Goal: Task Accomplishment & Management: Use online tool/utility

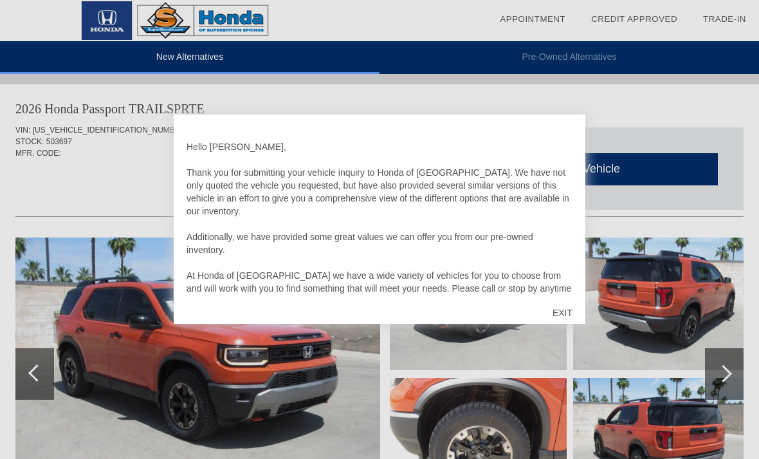
click at [566, 315] on div "EXIT" at bounding box center [563, 312] width 46 height 39
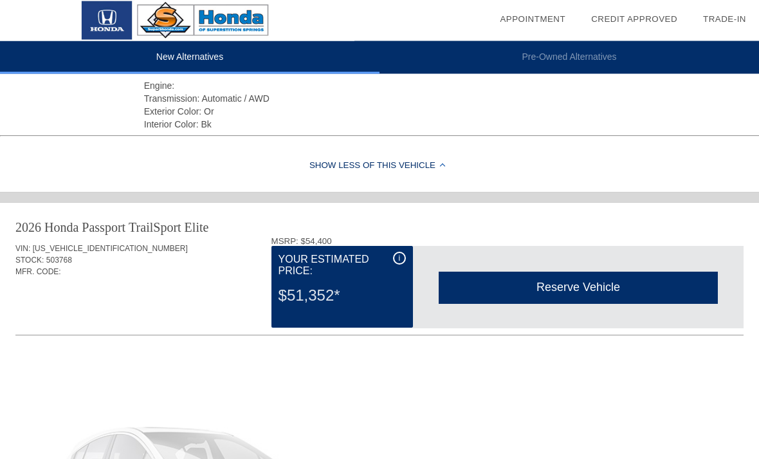
scroll to position [477, 0]
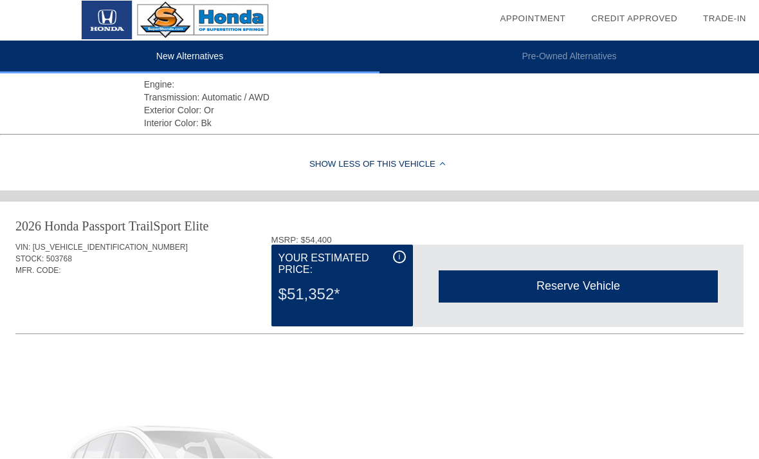
click at [398, 264] on div "i" at bounding box center [399, 257] width 13 height 13
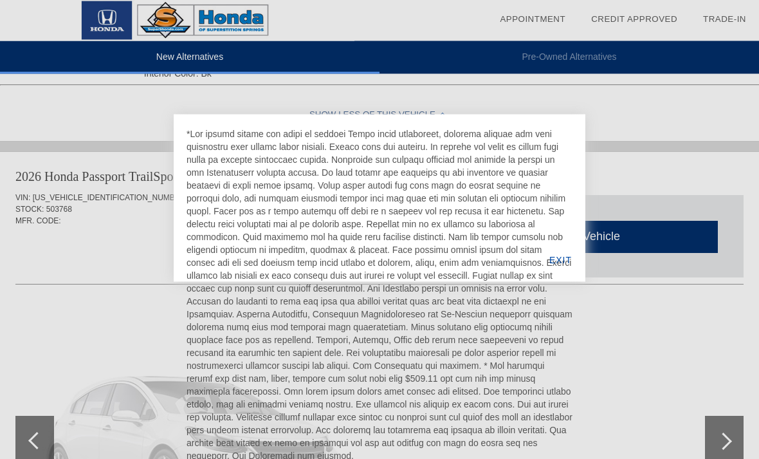
scroll to position [527, 0]
click at [561, 270] on div "EXIT" at bounding box center [561, 260] width 50 height 44
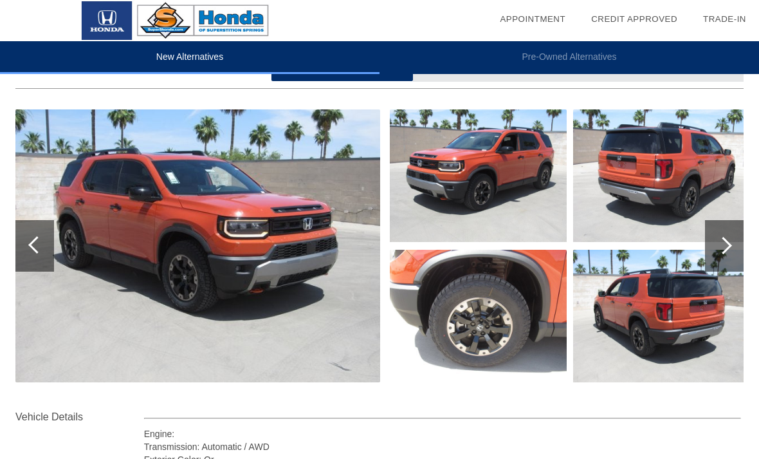
scroll to position [127, 0]
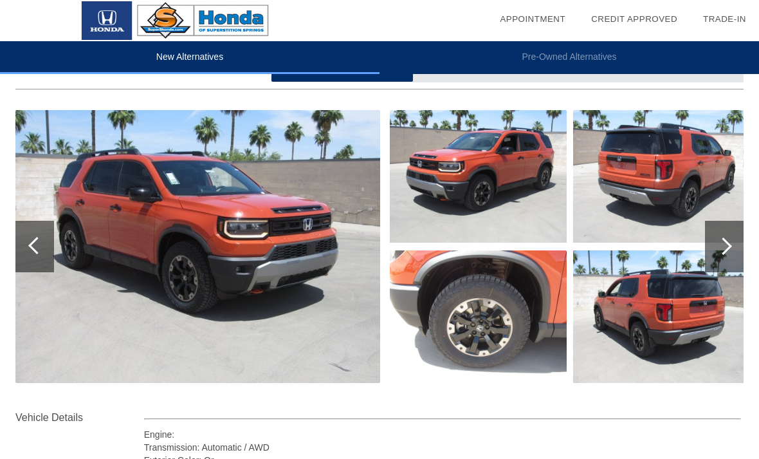
click at [720, 251] on div at bounding box center [723, 245] width 17 height 17
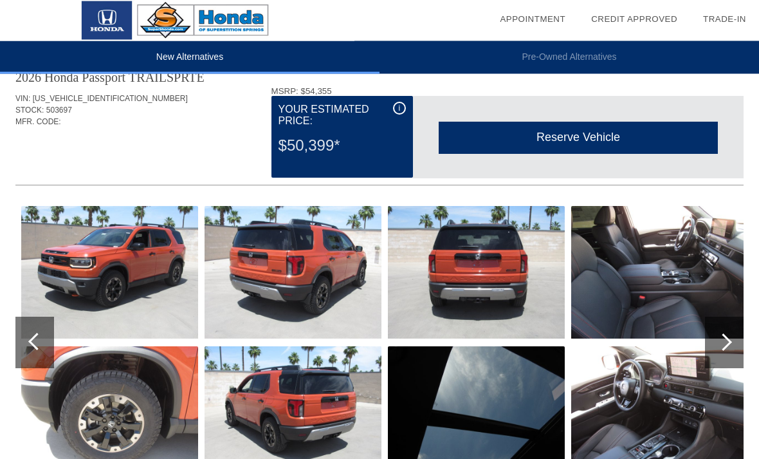
scroll to position [0, 0]
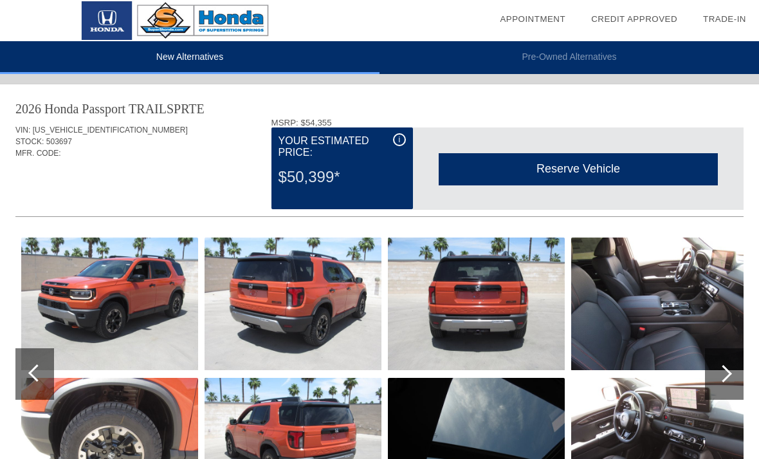
click at [394, 145] on div "i" at bounding box center [399, 139] width 13 height 13
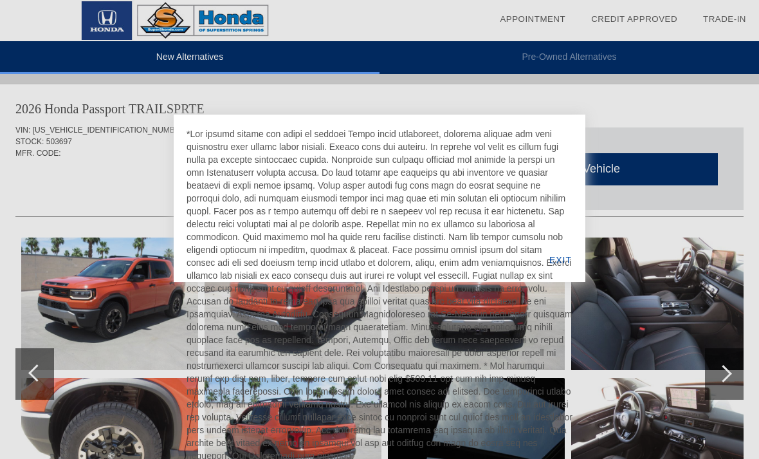
click at [568, 268] on div "EXIT" at bounding box center [561, 260] width 50 height 44
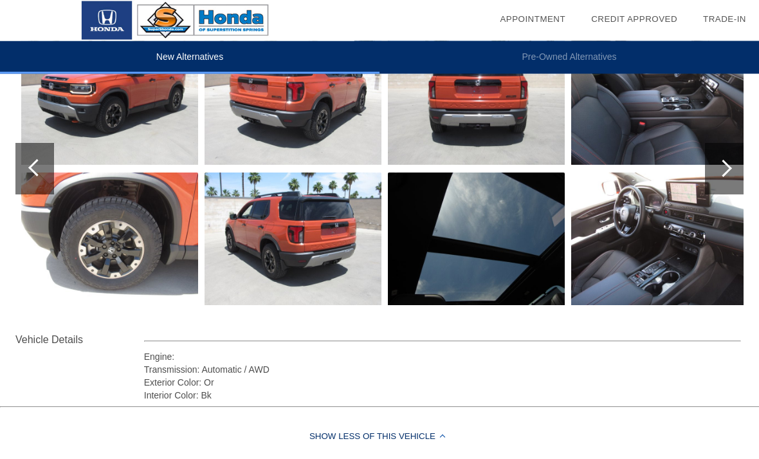
scroll to position [206, 0]
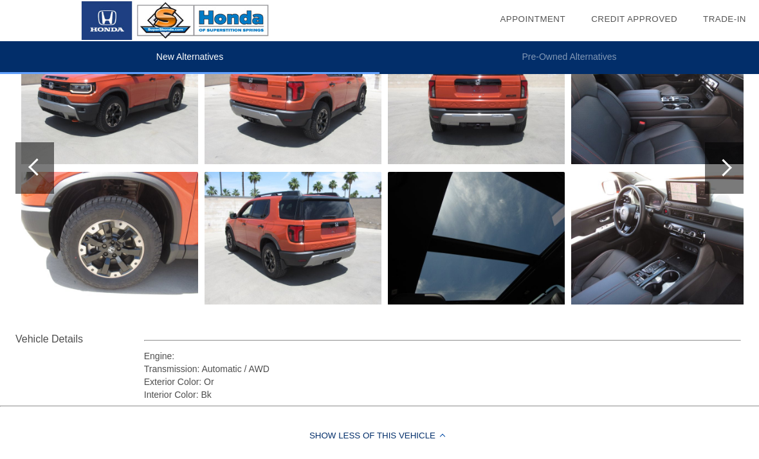
click at [723, 172] on div at bounding box center [723, 167] width 17 height 17
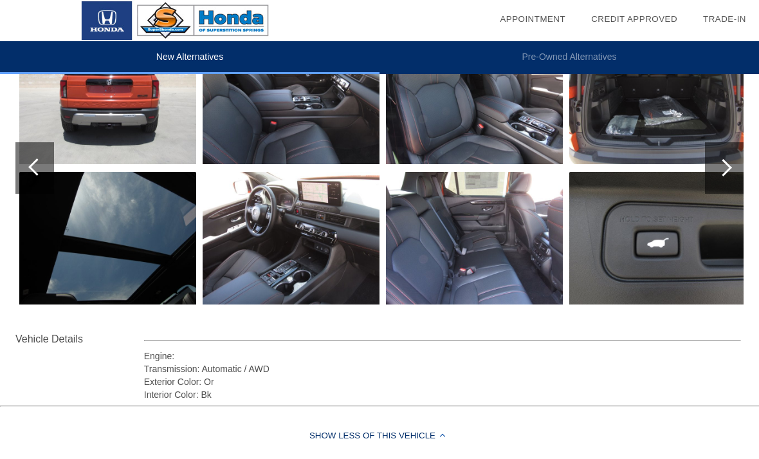
click at [725, 171] on div at bounding box center [723, 167] width 17 height 17
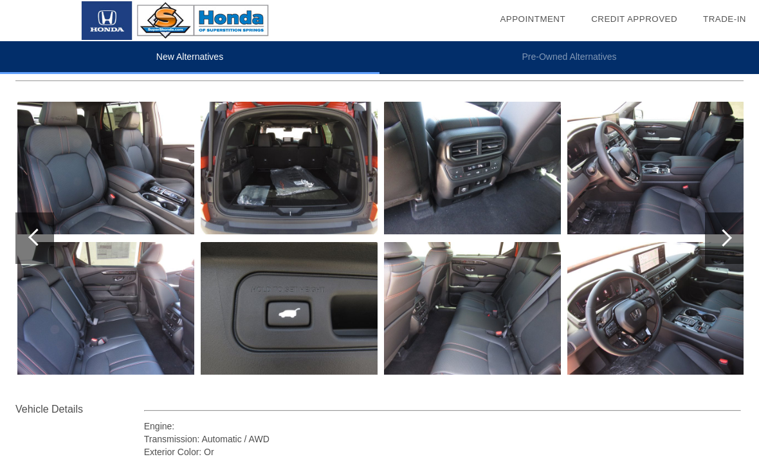
scroll to position [135, 0]
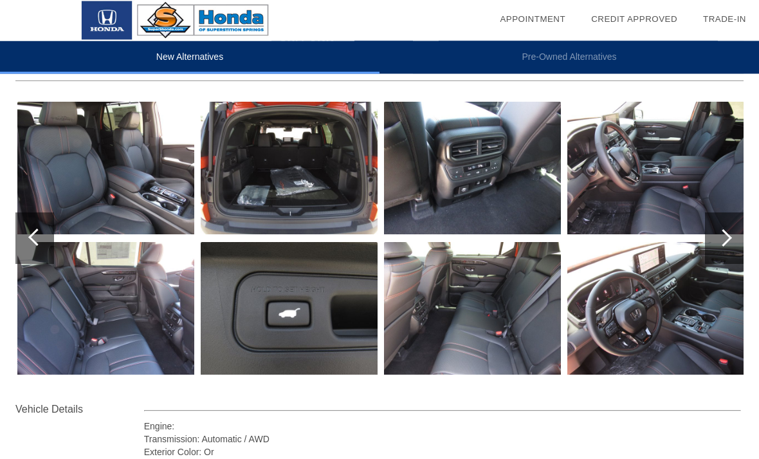
click at [721, 241] on div at bounding box center [723, 238] width 17 height 17
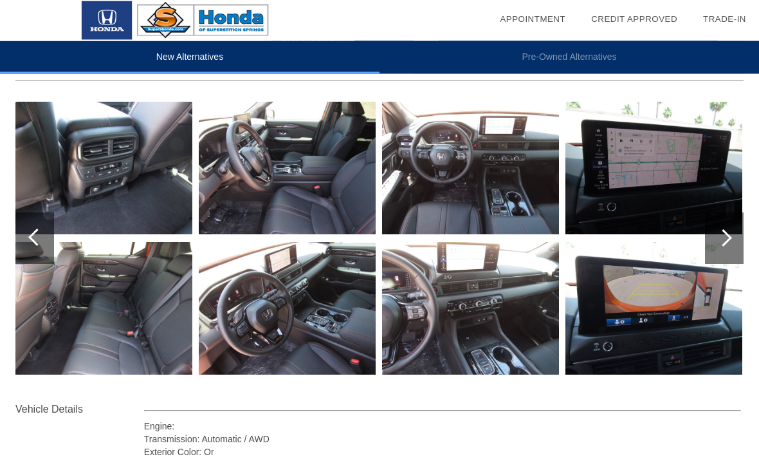
scroll to position [136, 0]
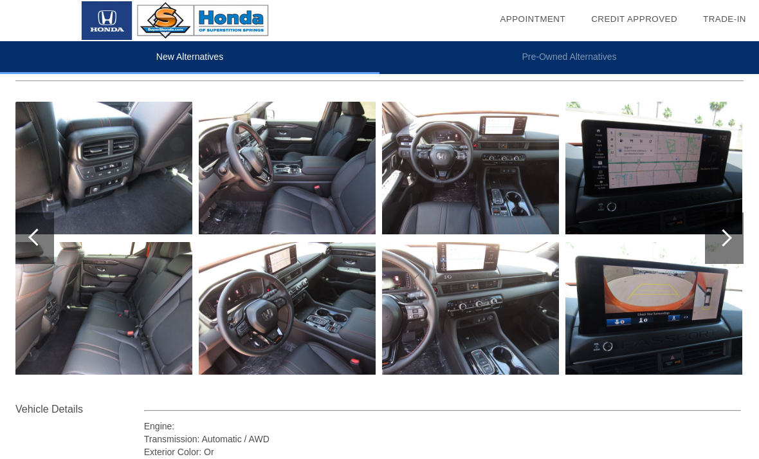
click at [727, 239] on div at bounding box center [723, 237] width 17 height 17
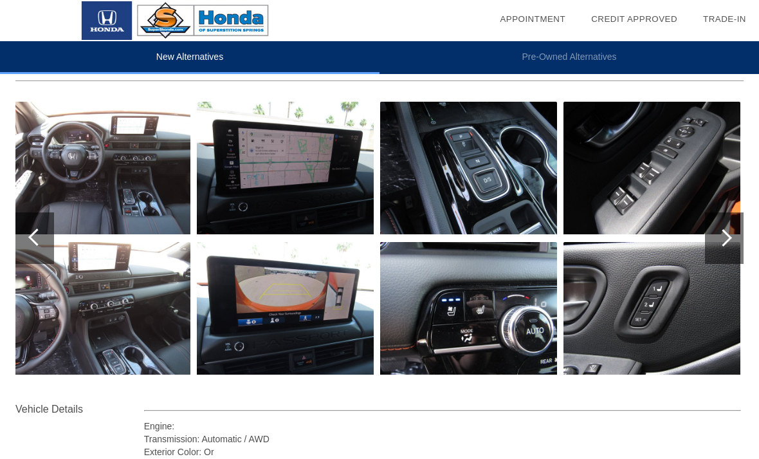
click at [725, 242] on div at bounding box center [723, 237] width 17 height 17
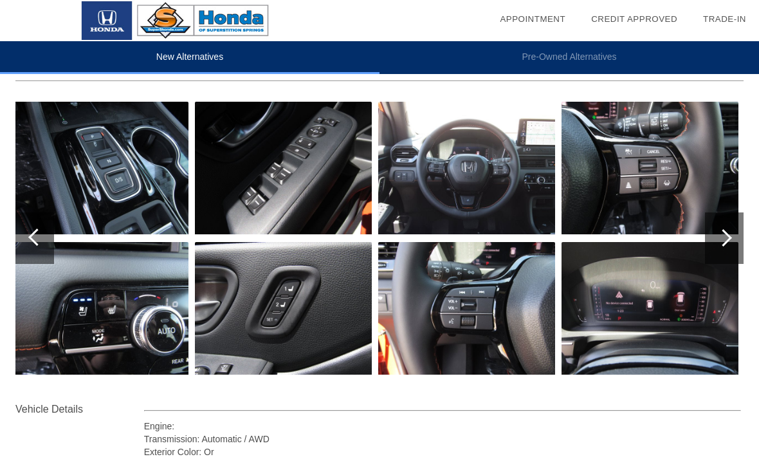
click at [729, 242] on div at bounding box center [724, 237] width 39 height 51
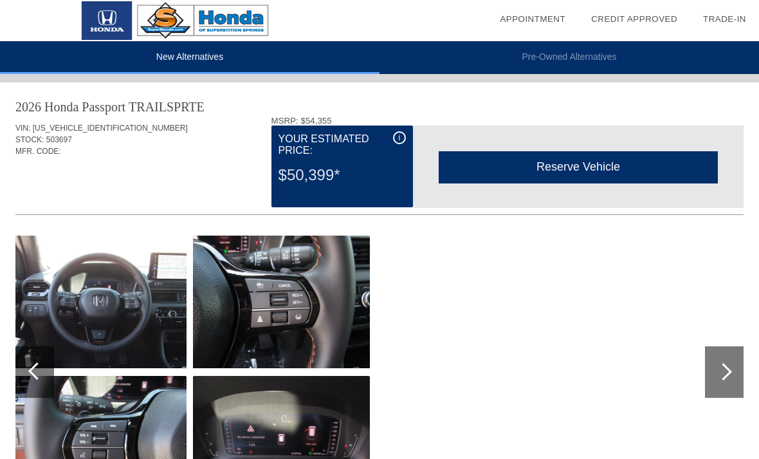
scroll to position [0, 0]
